Goal: Register for event/course

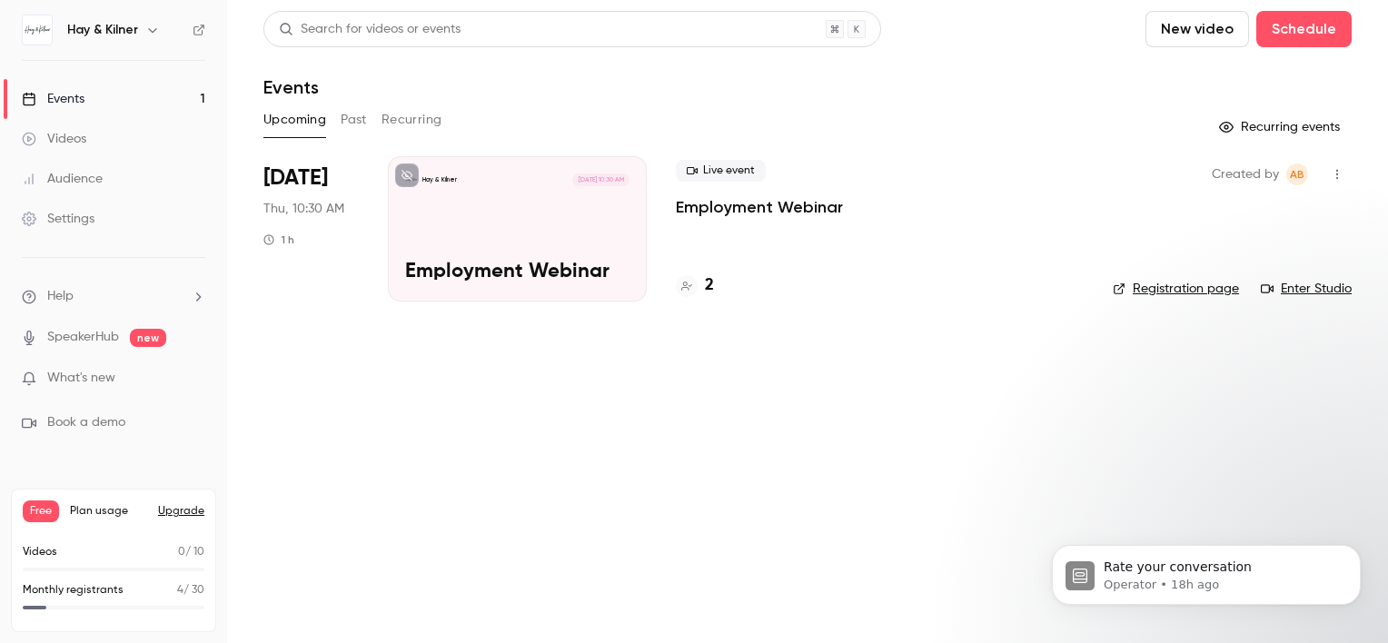
click at [713, 204] on p "Employment Webinar" at bounding box center [759, 207] width 167 height 22
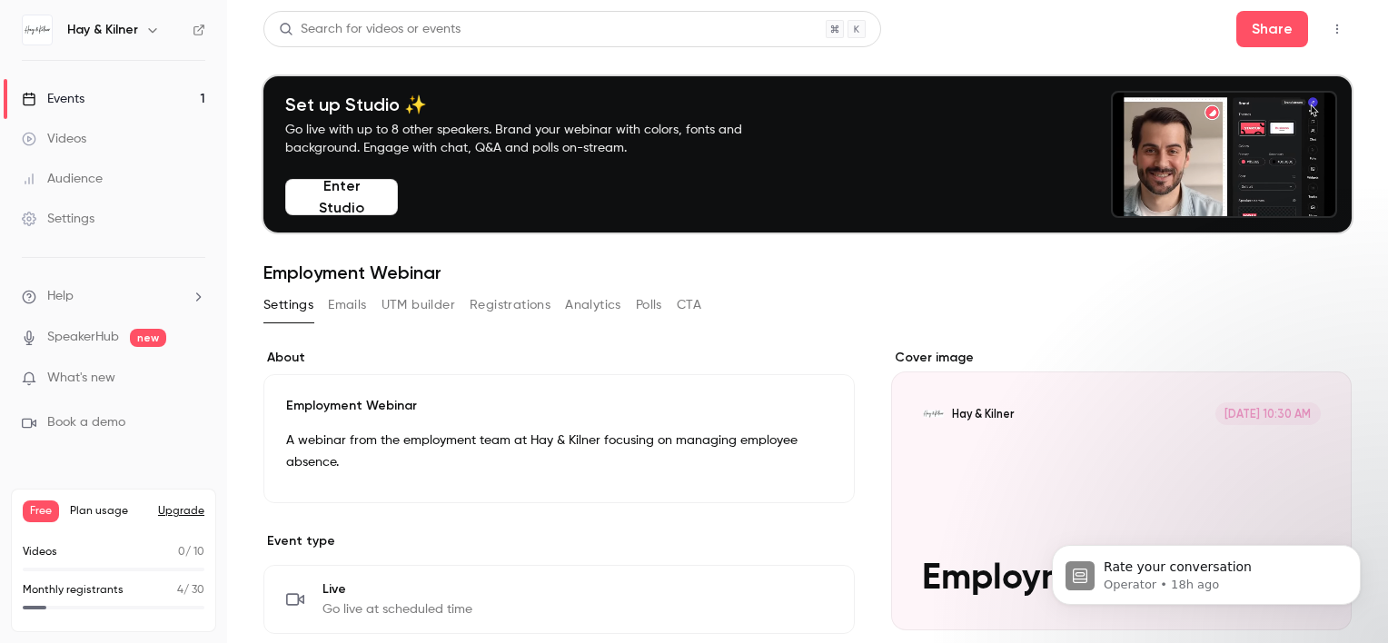
click at [1370, 632] on html "Rate your conversation Operator • 18h ago" at bounding box center [1206, 570] width 363 height 127
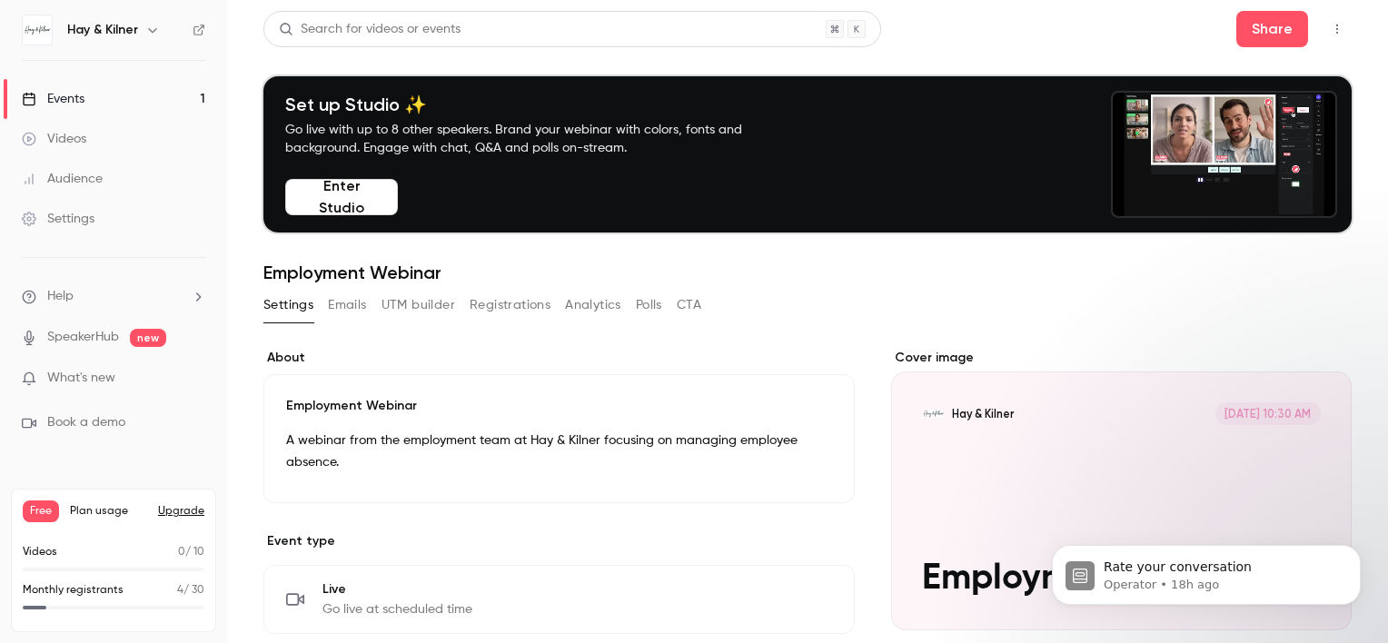
click at [1370, 632] on html "Rate your conversation Operator • 18h ago" at bounding box center [1206, 570] width 363 height 127
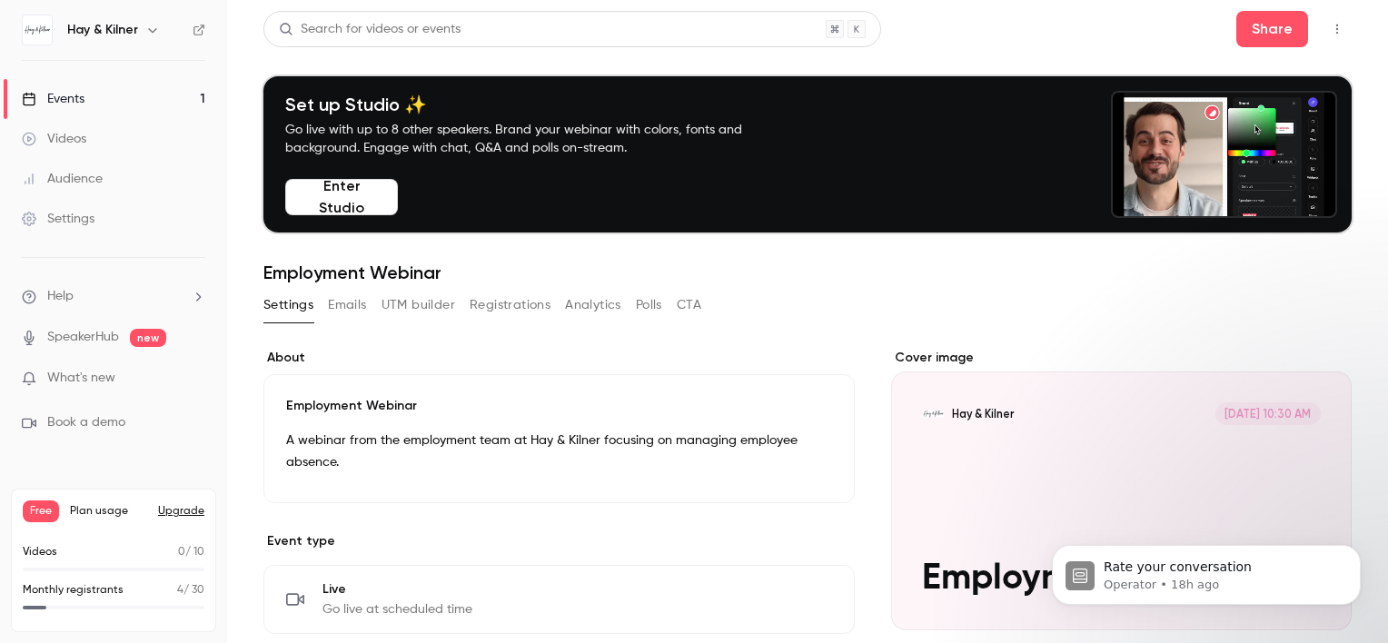
click at [1370, 632] on html "Rate your conversation Operator • 18h ago" at bounding box center [1206, 570] width 363 height 127
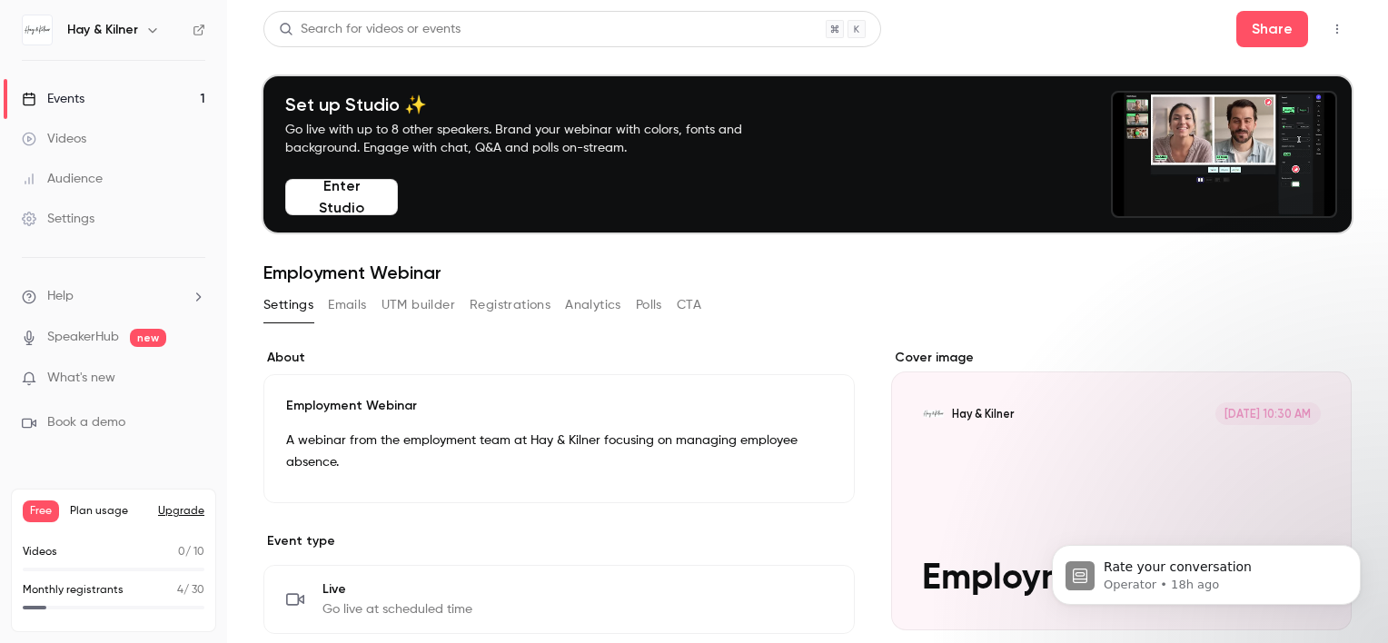
click at [1370, 632] on html "Rate your conversation Operator • 18h ago" at bounding box center [1206, 570] width 363 height 127
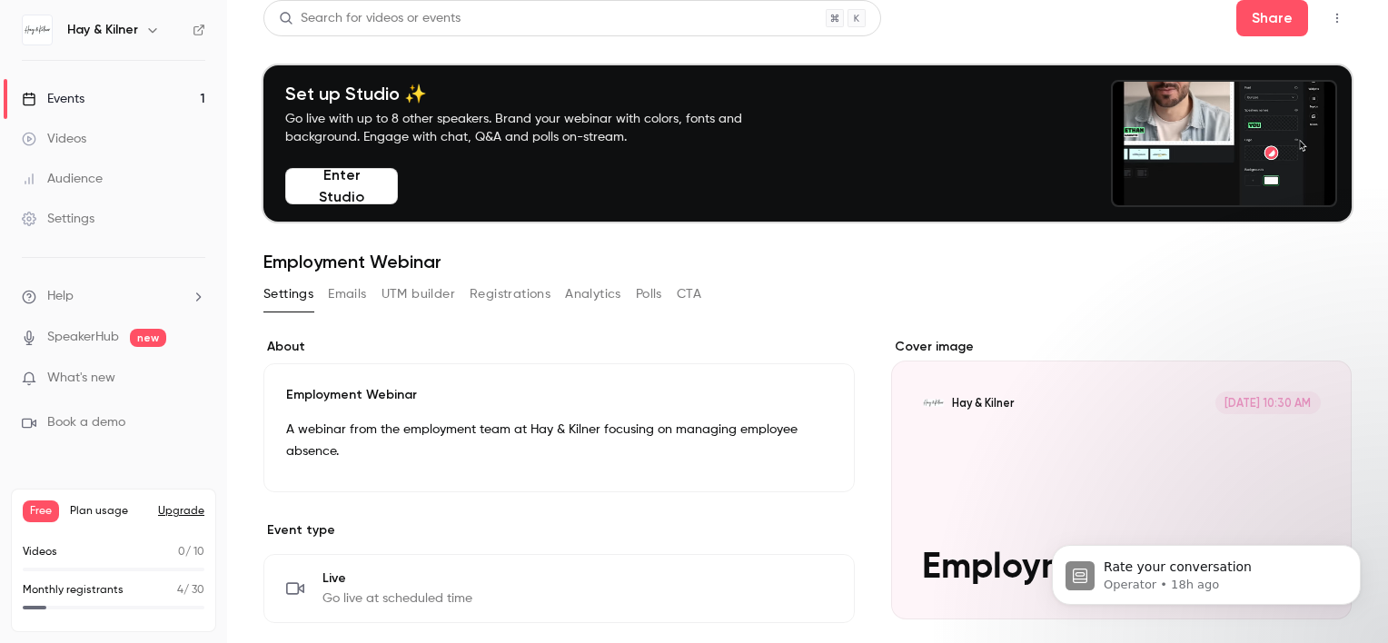
scroll to position [8, 0]
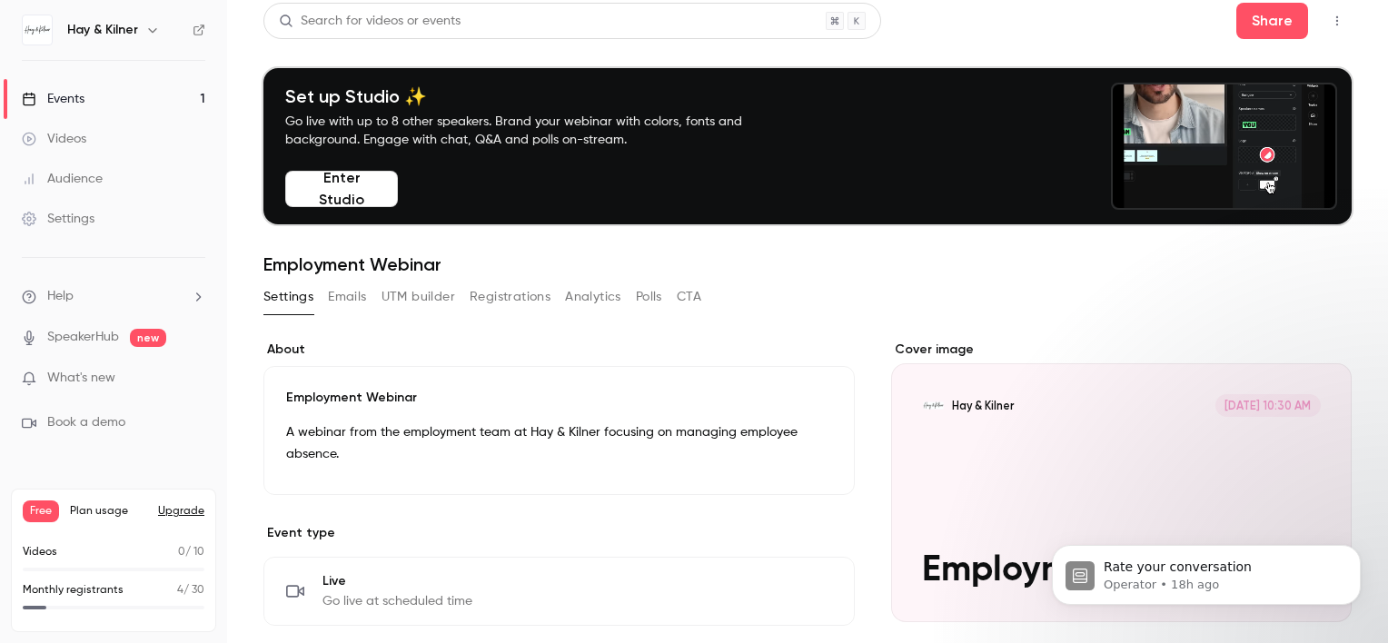
click at [516, 299] on button "Registrations" at bounding box center [510, 297] width 81 height 29
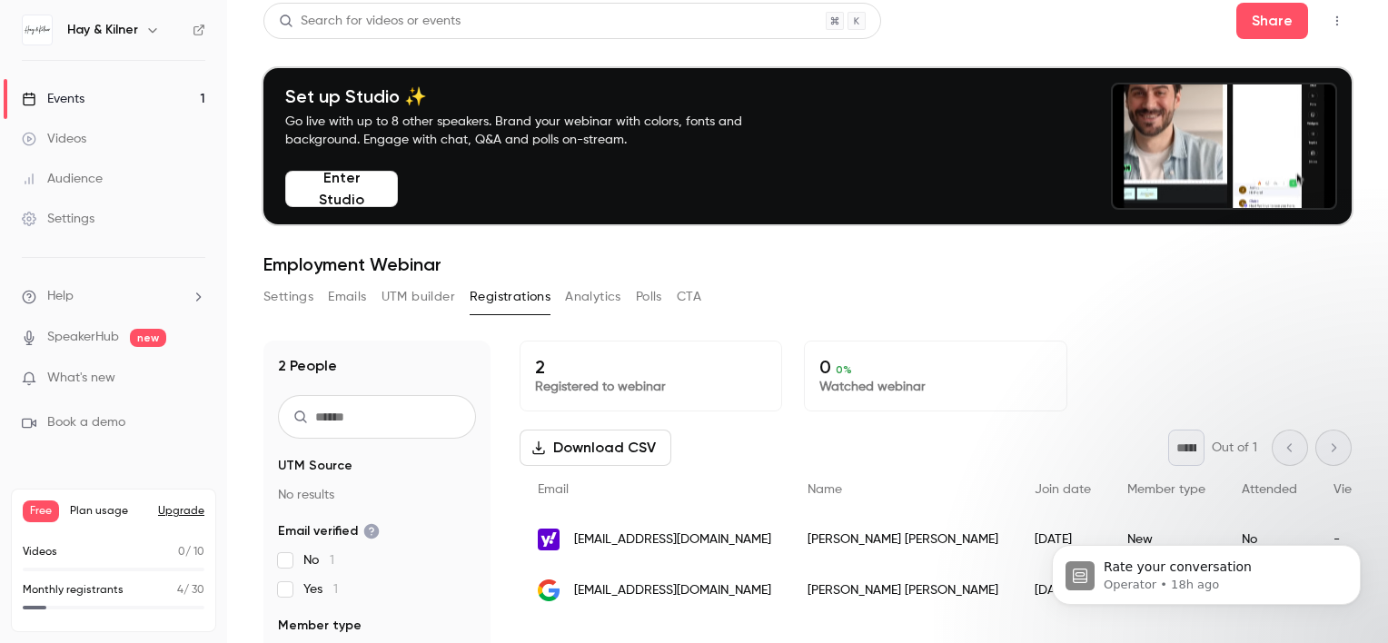
click at [96, 100] on link "Events 1" at bounding box center [113, 99] width 227 height 40
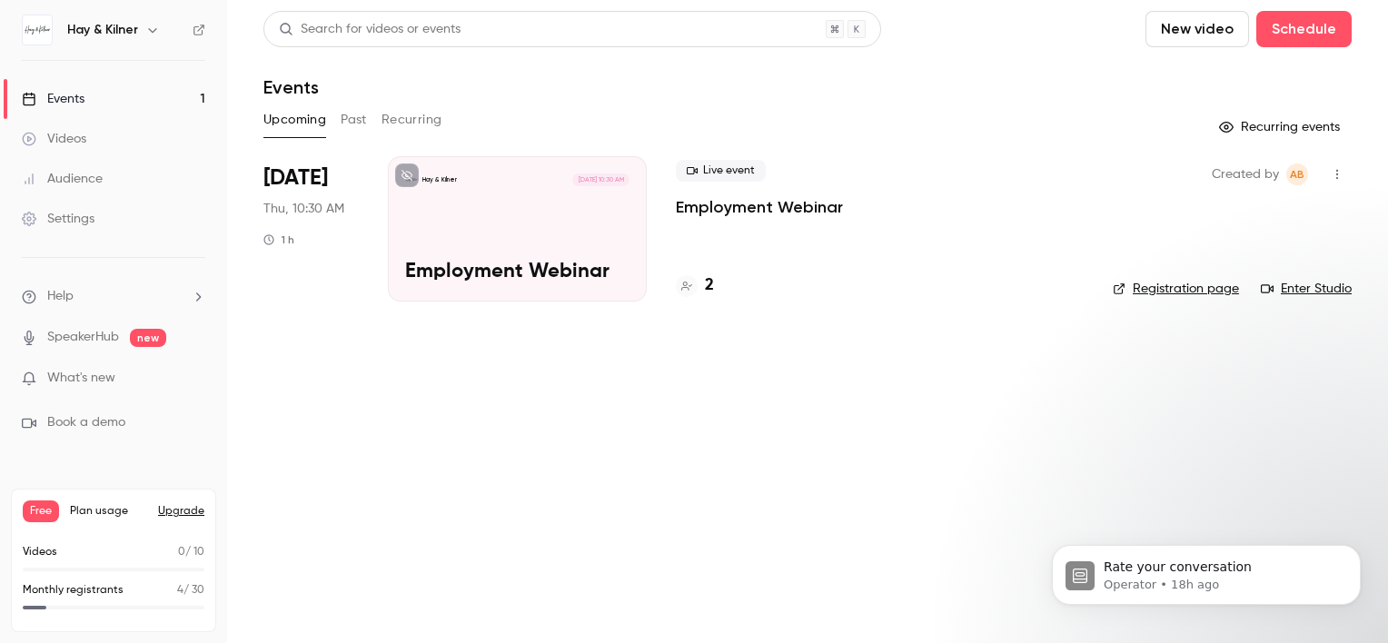
click at [547, 236] on div "Hay & Kilner [DATE] 10:30 AM Employment Webinar" at bounding box center [517, 228] width 259 height 145
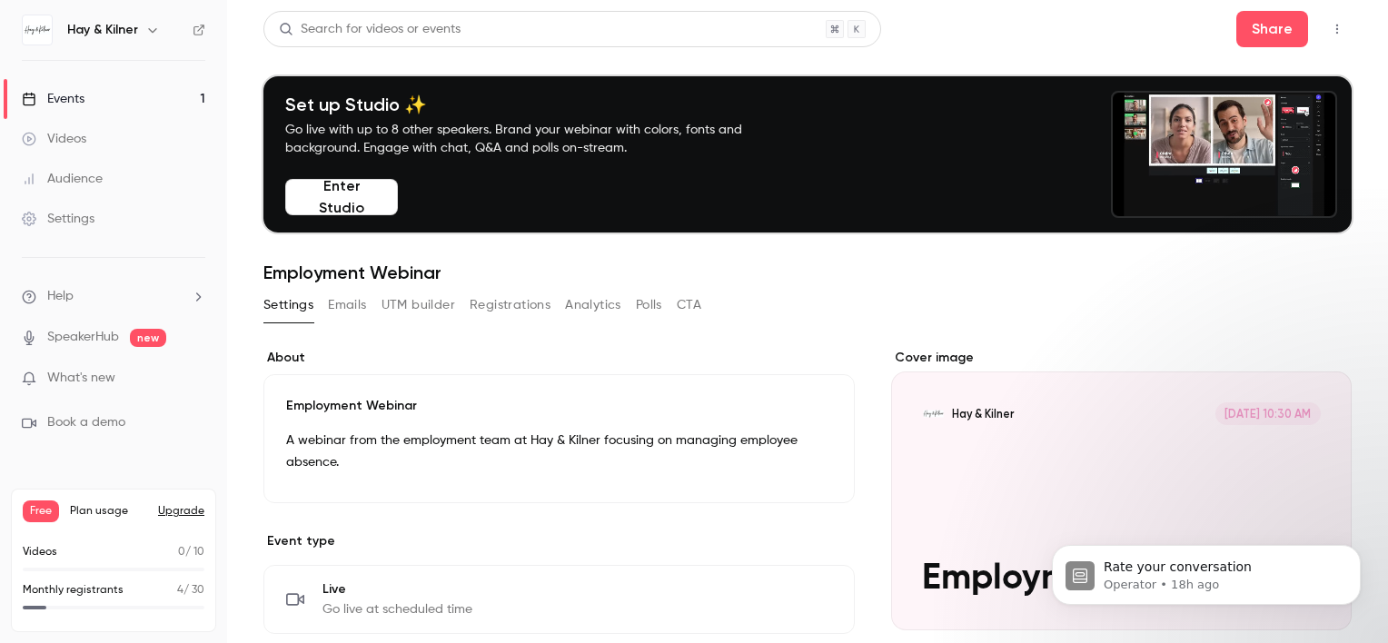
click at [367, 198] on button "Enter Studio" at bounding box center [341, 197] width 113 height 36
